Goal: Information Seeking & Learning: Learn about a topic

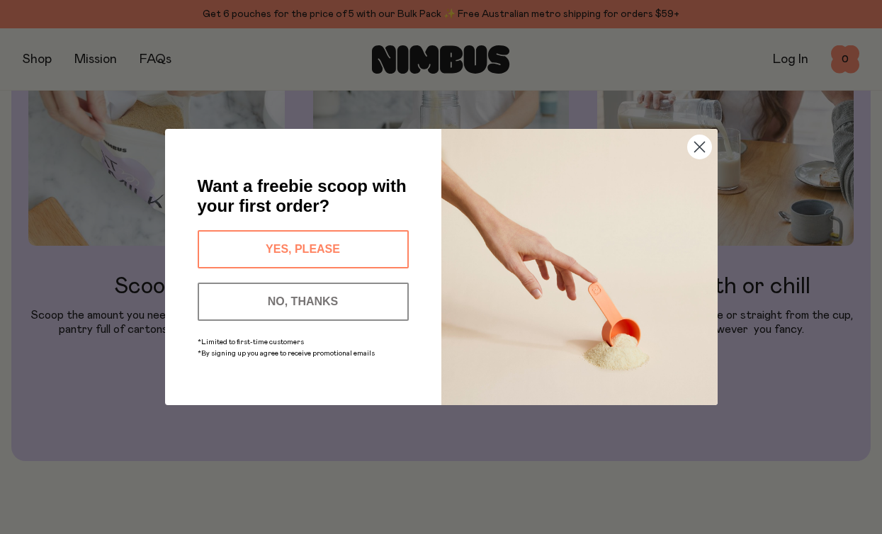
scroll to position [1403, 0]
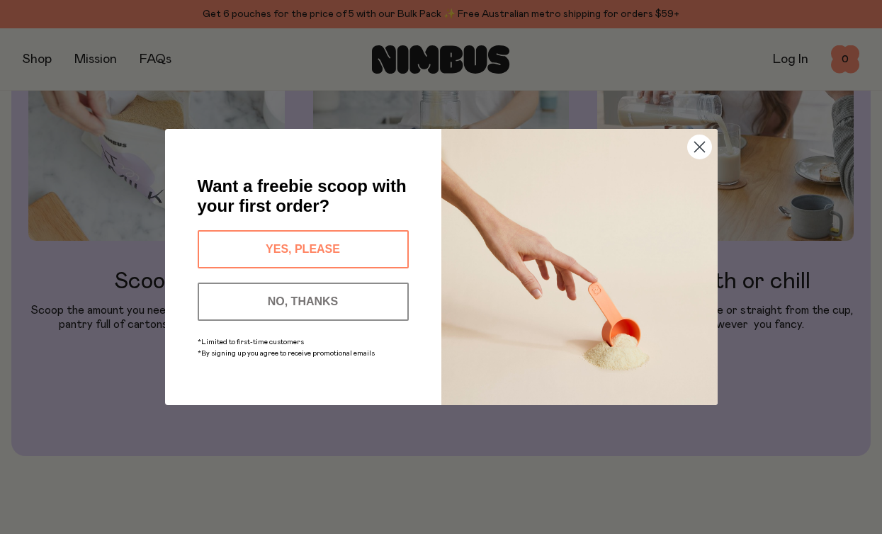
click at [701, 154] on circle "Close dialog" at bounding box center [698, 146] width 23 height 23
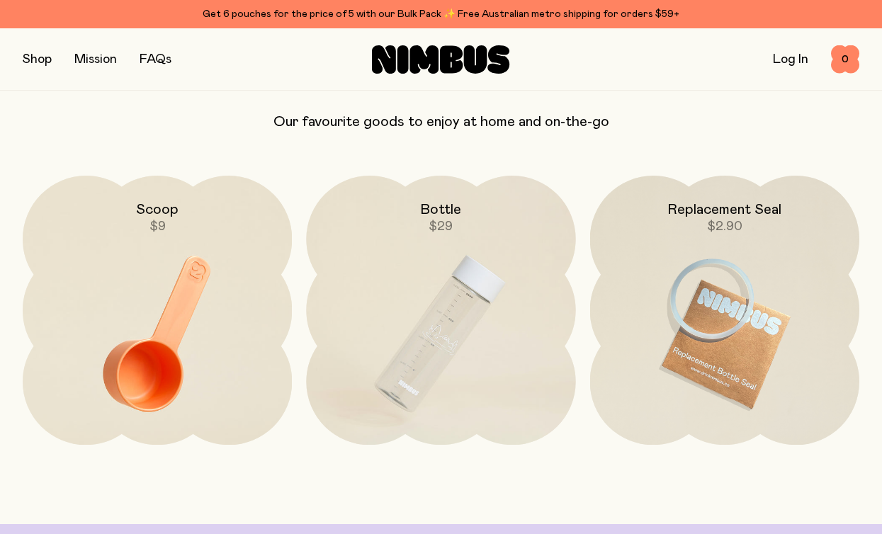
scroll to position [2980, 0]
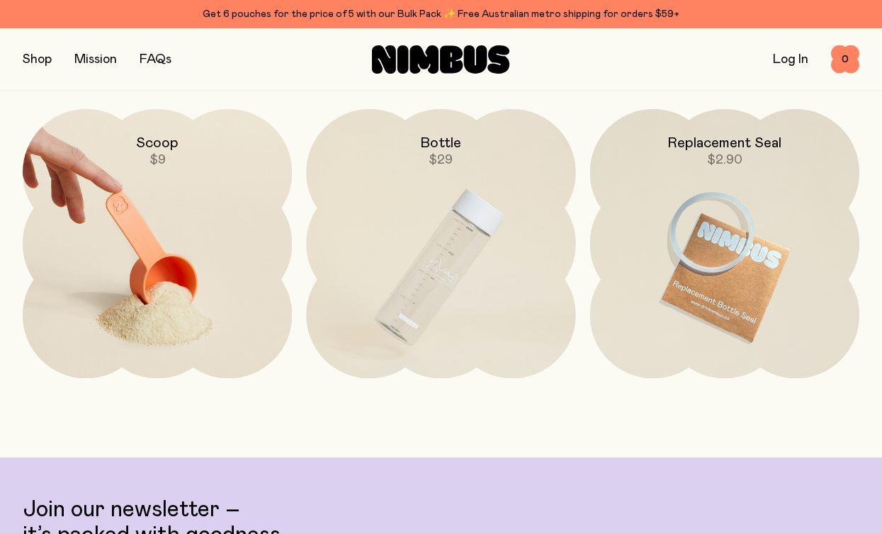
click at [187, 297] on img at bounding box center [157, 267] width 269 height 317
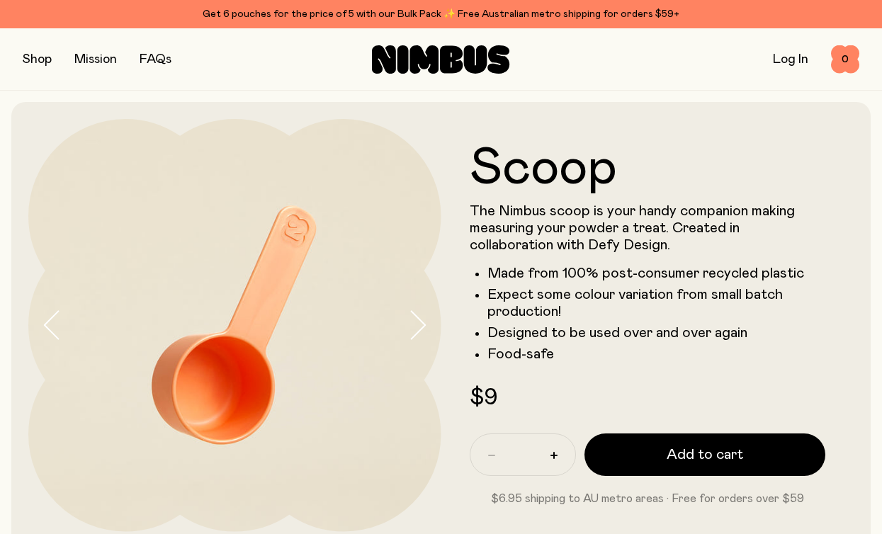
click at [151, 68] on div "FAQs" at bounding box center [156, 60] width 32 height 20
click at [152, 62] on link "FAQs" at bounding box center [156, 59] width 32 height 13
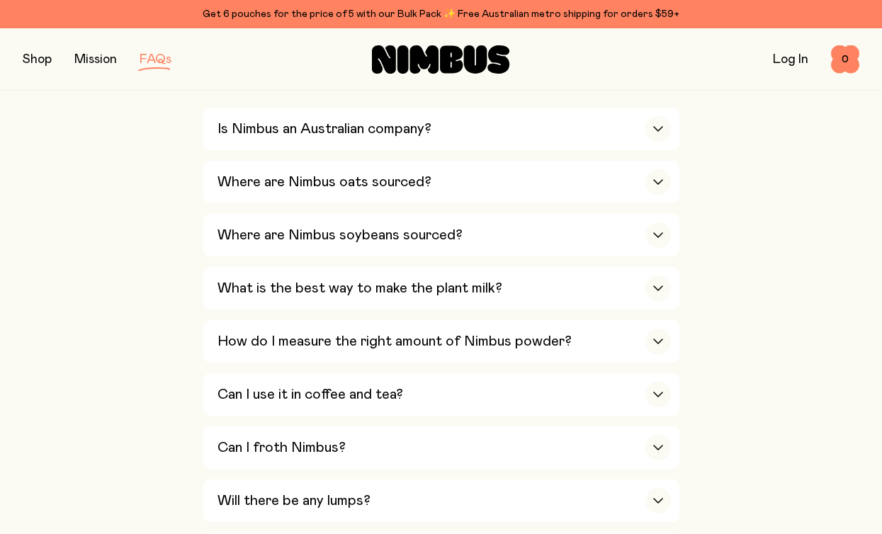
scroll to position [538, 0]
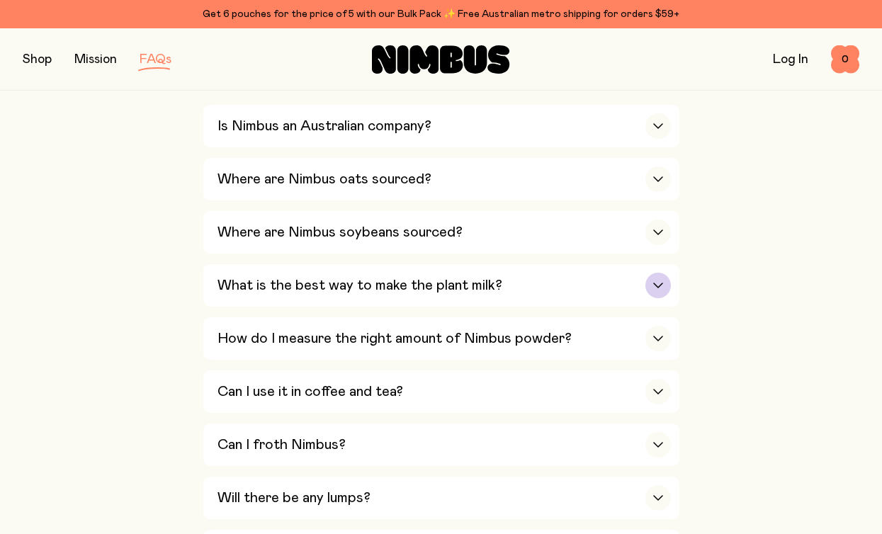
click at [647, 289] on div "button" at bounding box center [657, 285] width 25 height 25
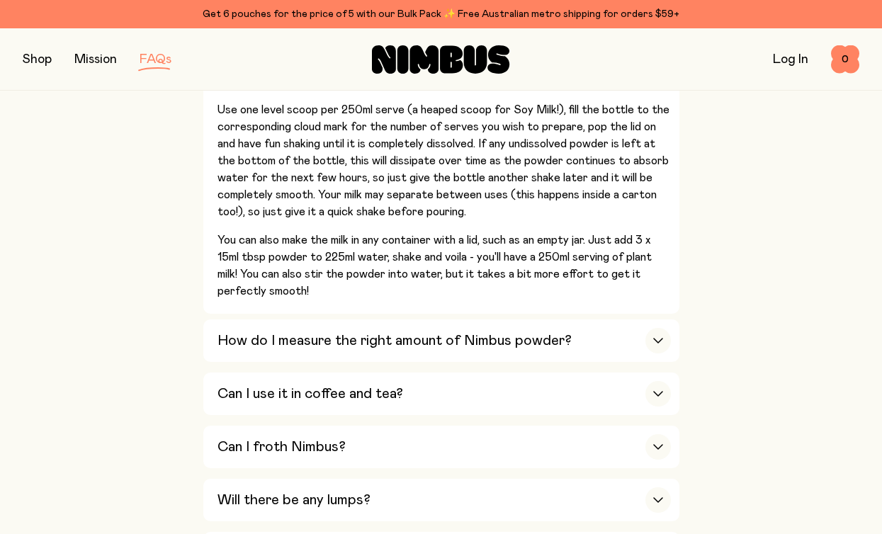
scroll to position [790, 0]
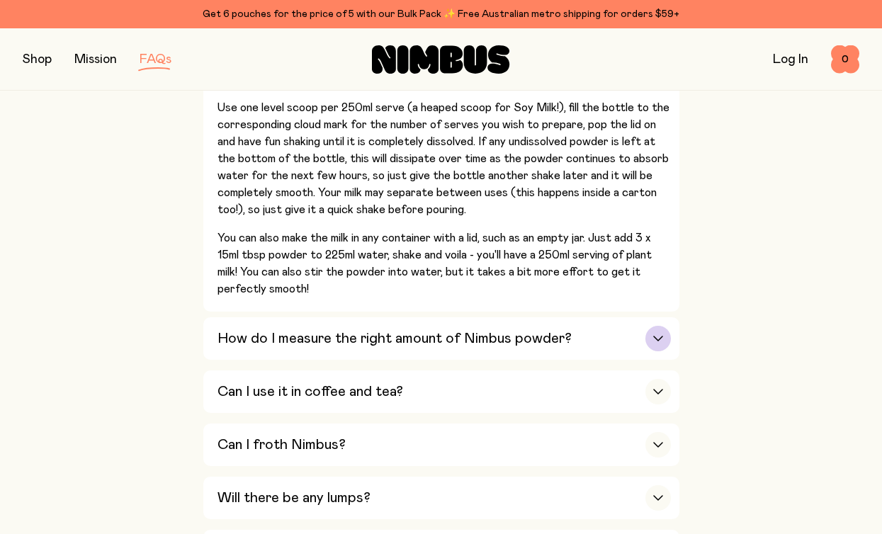
click at [662, 339] on icon "button" at bounding box center [657, 339] width 11 height 6
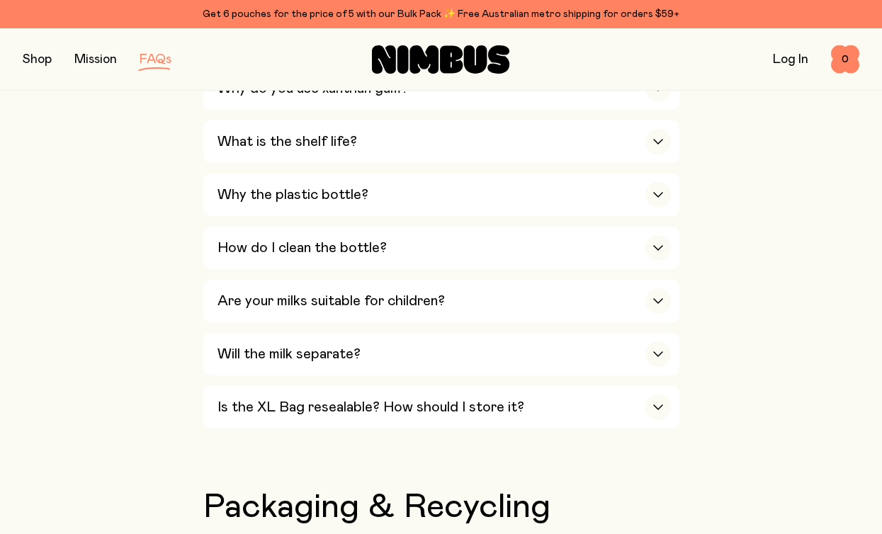
scroll to position [1255, 0]
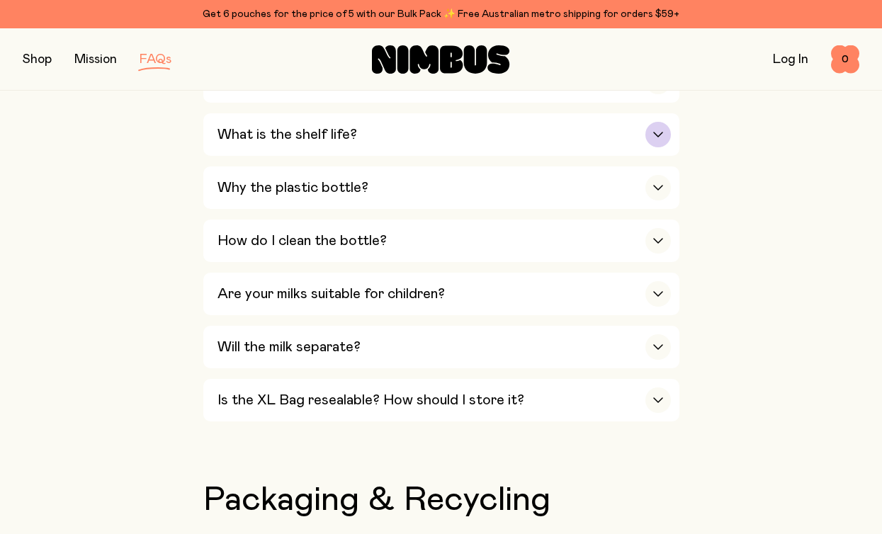
click at [658, 136] on icon "button" at bounding box center [657, 135] width 11 height 6
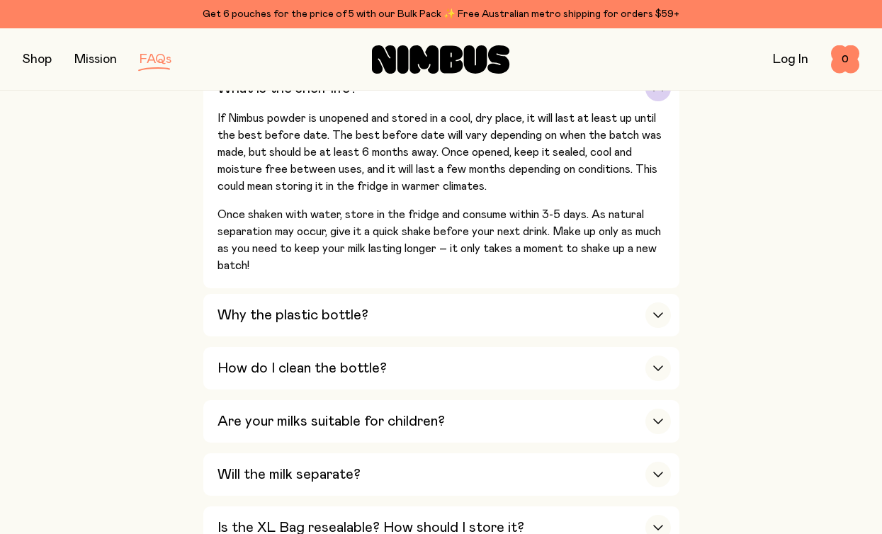
scroll to position [1212, 0]
drag, startPoint x: 214, startPoint y: 219, endPoint x: 351, endPoint y: 228, distance: 137.7
click at [351, 295] on button "What is the shelf life? If Nimbus powder is unopened and stored in a cool, dry …" at bounding box center [441, 316] width 476 height 42
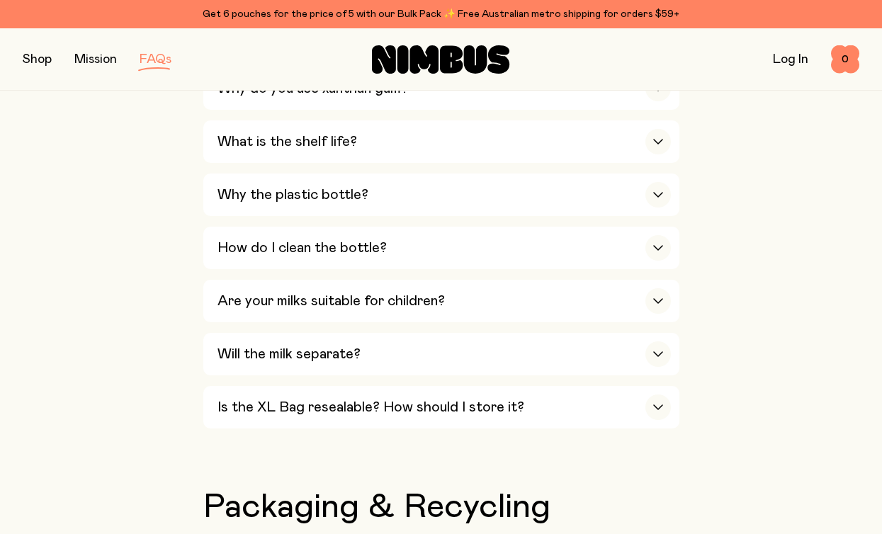
scroll to position [1155, 0]
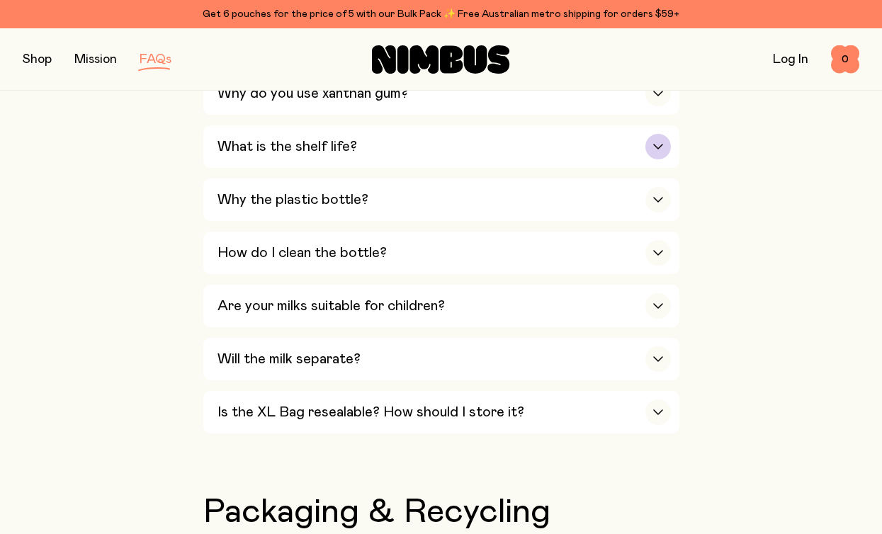
click at [662, 154] on div "button" at bounding box center [657, 146] width 25 height 25
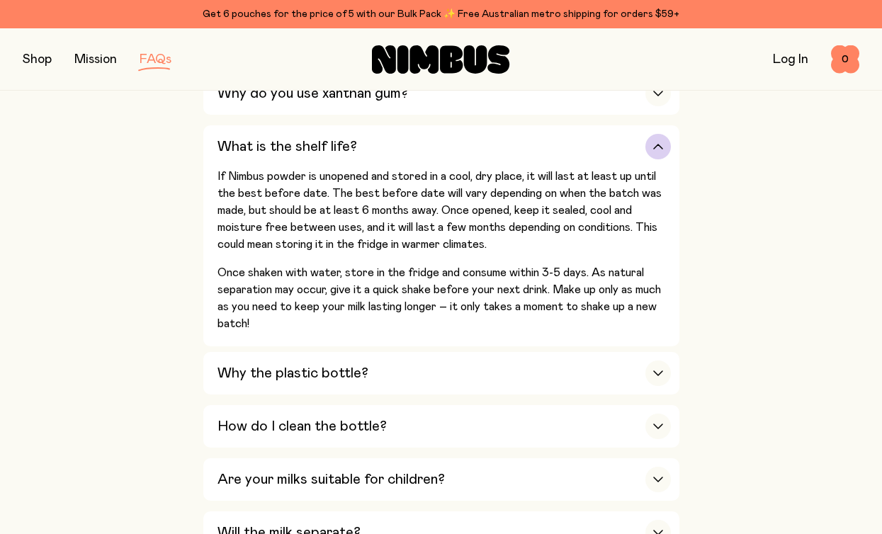
drag, startPoint x: 217, startPoint y: 275, endPoint x: 392, endPoint y: 280, distance: 175.0
click at [392, 280] on p "Once shaken with water, store in the fridge and consume within 3-5 days. As nat…" at bounding box center [443, 298] width 453 height 68
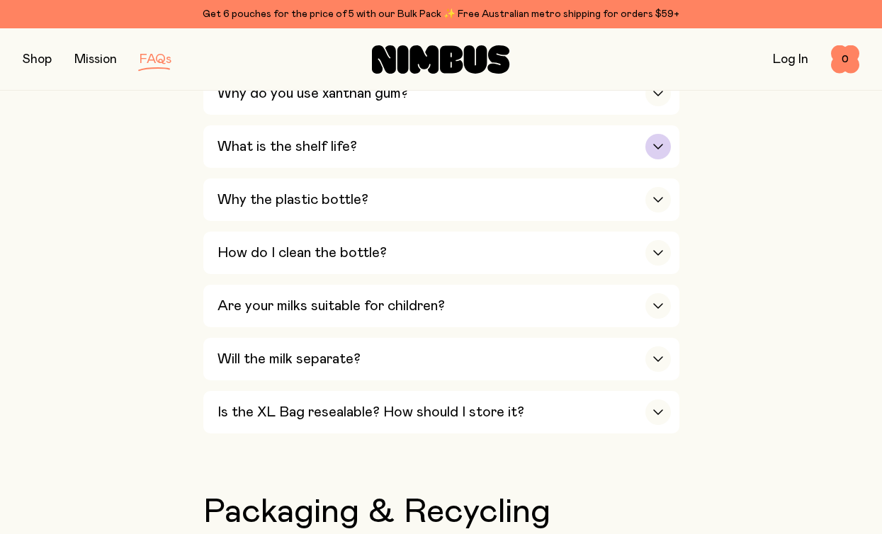
click at [657, 154] on div "button" at bounding box center [657, 146] width 25 height 25
